Goal: Transaction & Acquisition: Purchase product/service

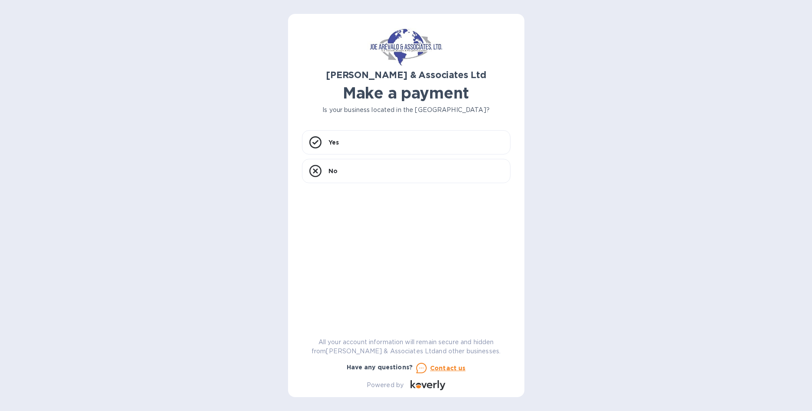
click at [743, 98] on div "[PERSON_NAME] & Associates Ltd Make a payment Is your business located in [GEOG…" at bounding box center [406, 205] width 812 height 411
click at [487, 139] on div "Yes" at bounding box center [406, 142] width 208 height 24
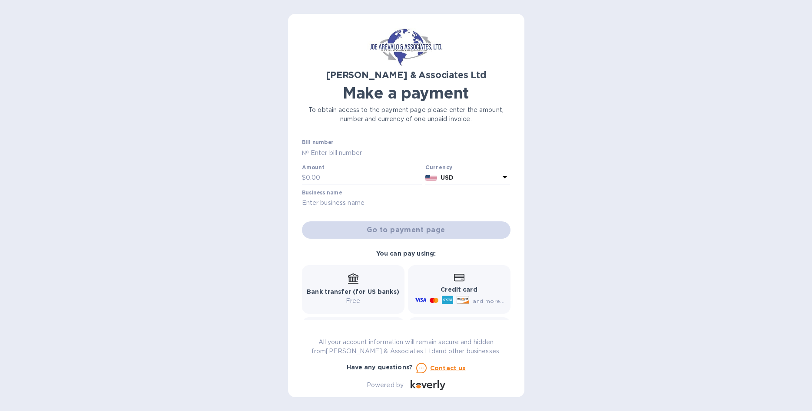
click at [468, 152] on input "text" at bounding box center [410, 152] width 202 height 13
click at [696, 283] on div "[PERSON_NAME] & Associates Ltd Make a payment To obtain access to the payment p…" at bounding box center [406, 205] width 812 height 411
click at [450, 149] on input "text" at bounding box center [410, 152] width 202 height 13
type input "118096-120370"
click at [385, 184] on div "Amount $" at bounding box center [362, 175] width 124 height 25
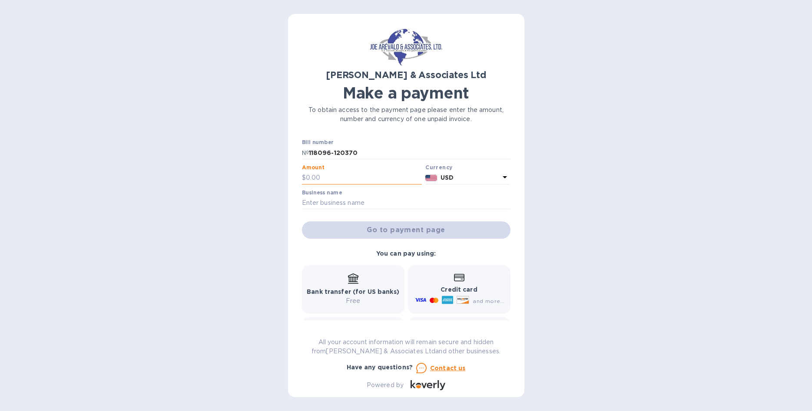
click at [386, 181] on input "text" at bounding box center [364, 178] width 116 height 13
type input "3,481.50"
click at [344, 202] on input "text" at bounding box center [406, 203] width 208 height 13
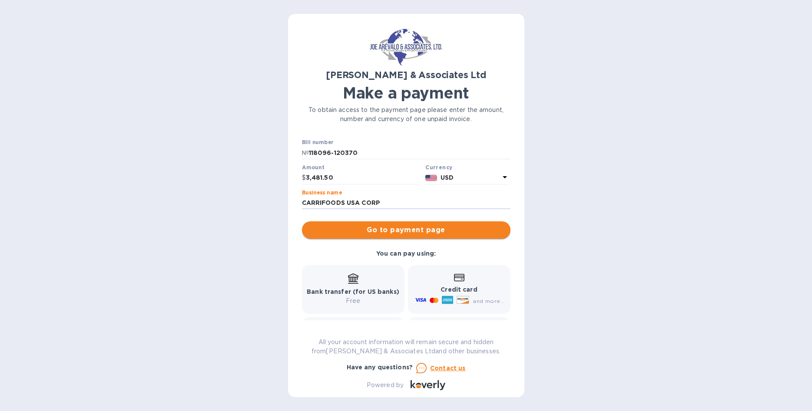
type input "CARRIFOODS USA CORP"
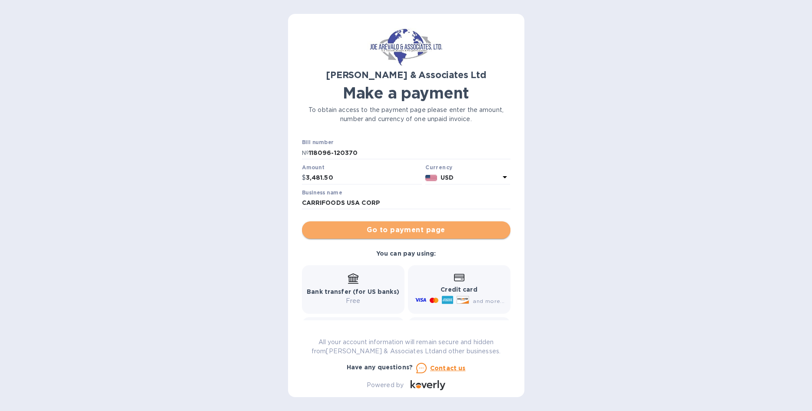
click at [366, 224] on button "Go to payment page" at bounding box center [406, 230] width 208 height 17
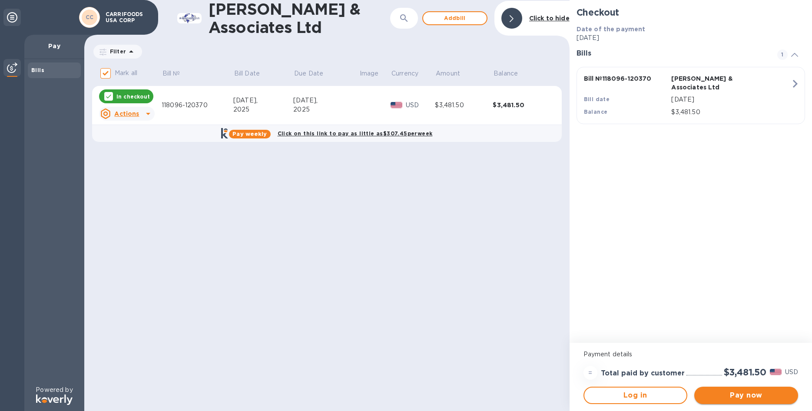
click at [740, 397] on span "Pay now" at bounding box center [746, 395] width 90 height 10
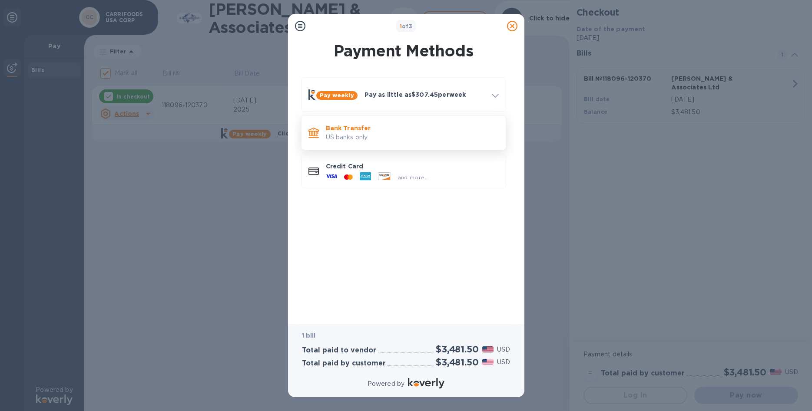
click at [448, 130] on p "Bank Transfer" at bounding box center [412, 128] width 173 height 9
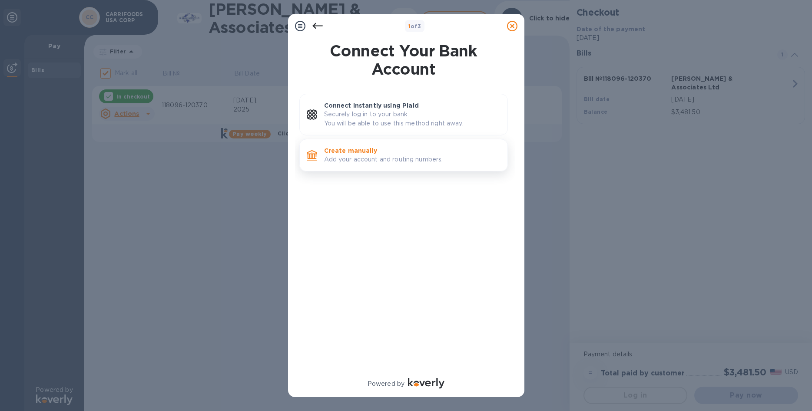
click at [434, 162] on p "Add your account and routing numbers." at bounding box center [412, 159] width 176 height 9
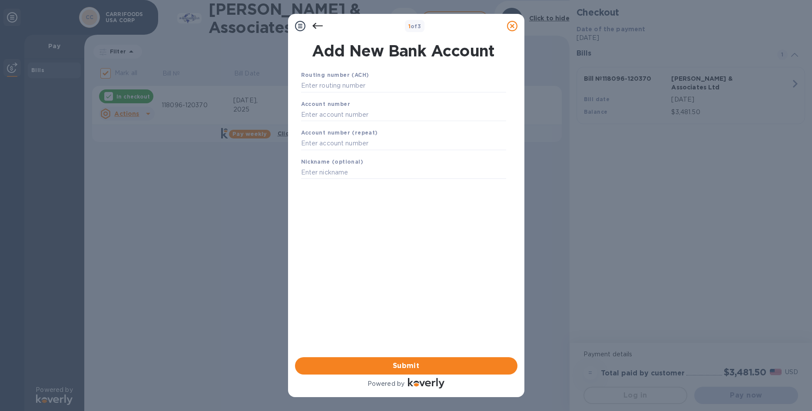
click at [439, 94] on div "Routing number (ACH)" at bounding box center [404, 81] width 212 height 29
click at [440, 88] on input "text" at bounding box center [403, 85] width 205 height 13
type input "114917623"
click at [422, 122] on input "text" at bounding box center [403, 125] width 205 height 13
type input "2515370233"
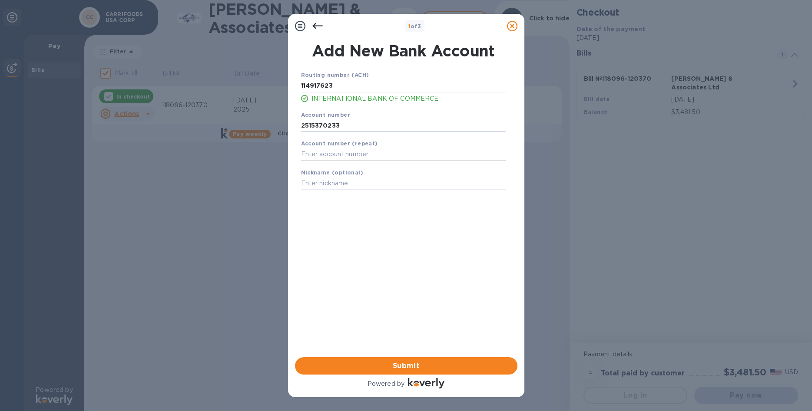
click at [430, 148] on input "text" at bounding box center [403, 154] width 205 height 13
type input "2"
type input "2515370233"
click at [448, 174] on div "Nickname (optional)" at bounding box center [404, 179] width 212 height 29
click at [447, 178] on input "text" at bounding box center [403, 183] width 205 height 13
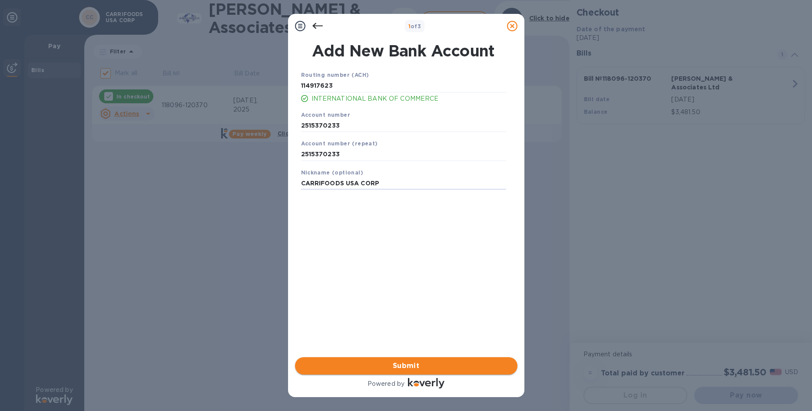
type input "CARRIFOODS USA CORP"
click at [438, 361] on span "Submit" at bounding box center [406, 366] width 208 height 10
